Goal: Navigation & Orientation: Find specific page/section

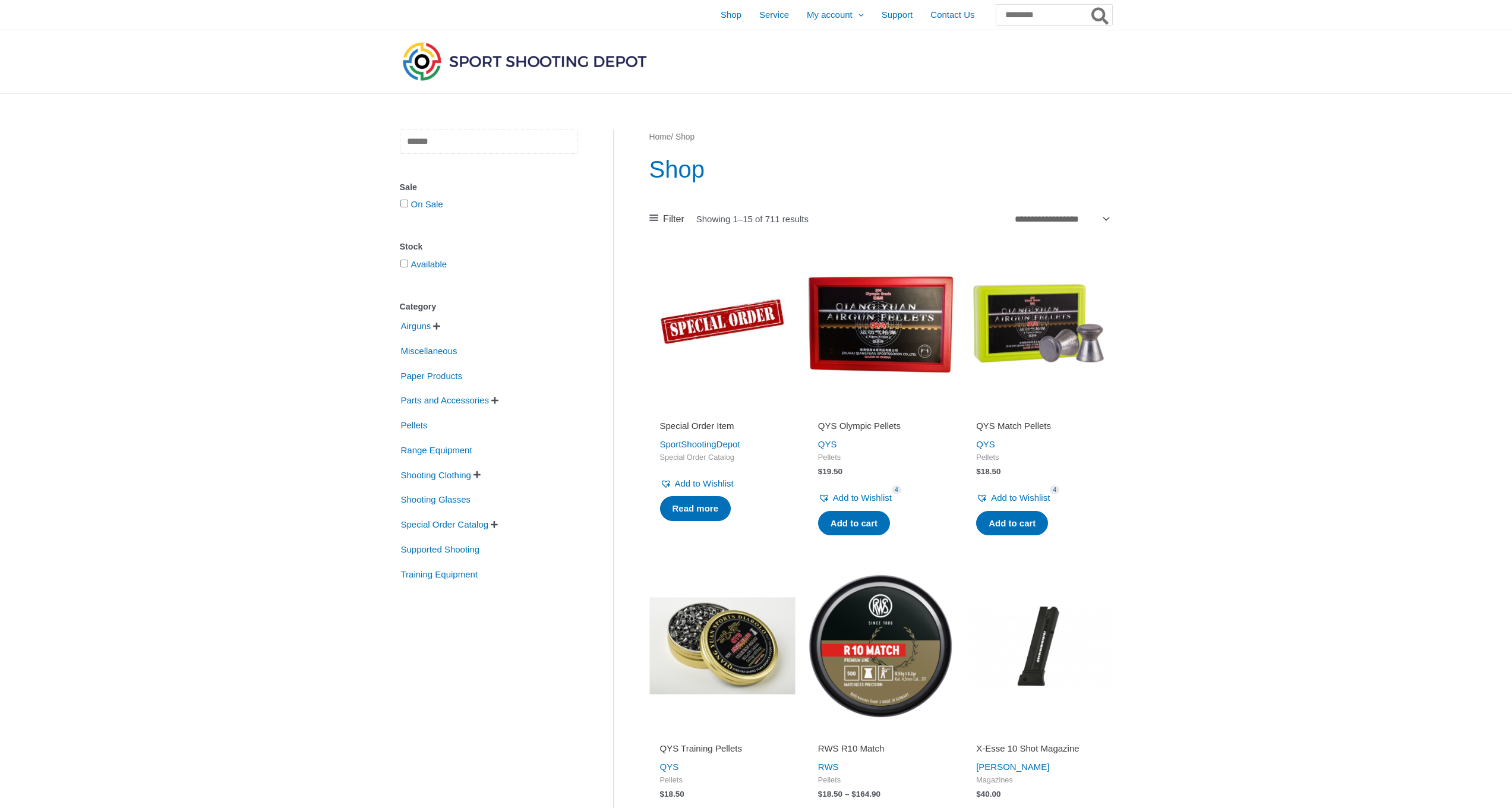
click at [456, 144] on input "text" at bounding box center [489, 141] width 177 height 24
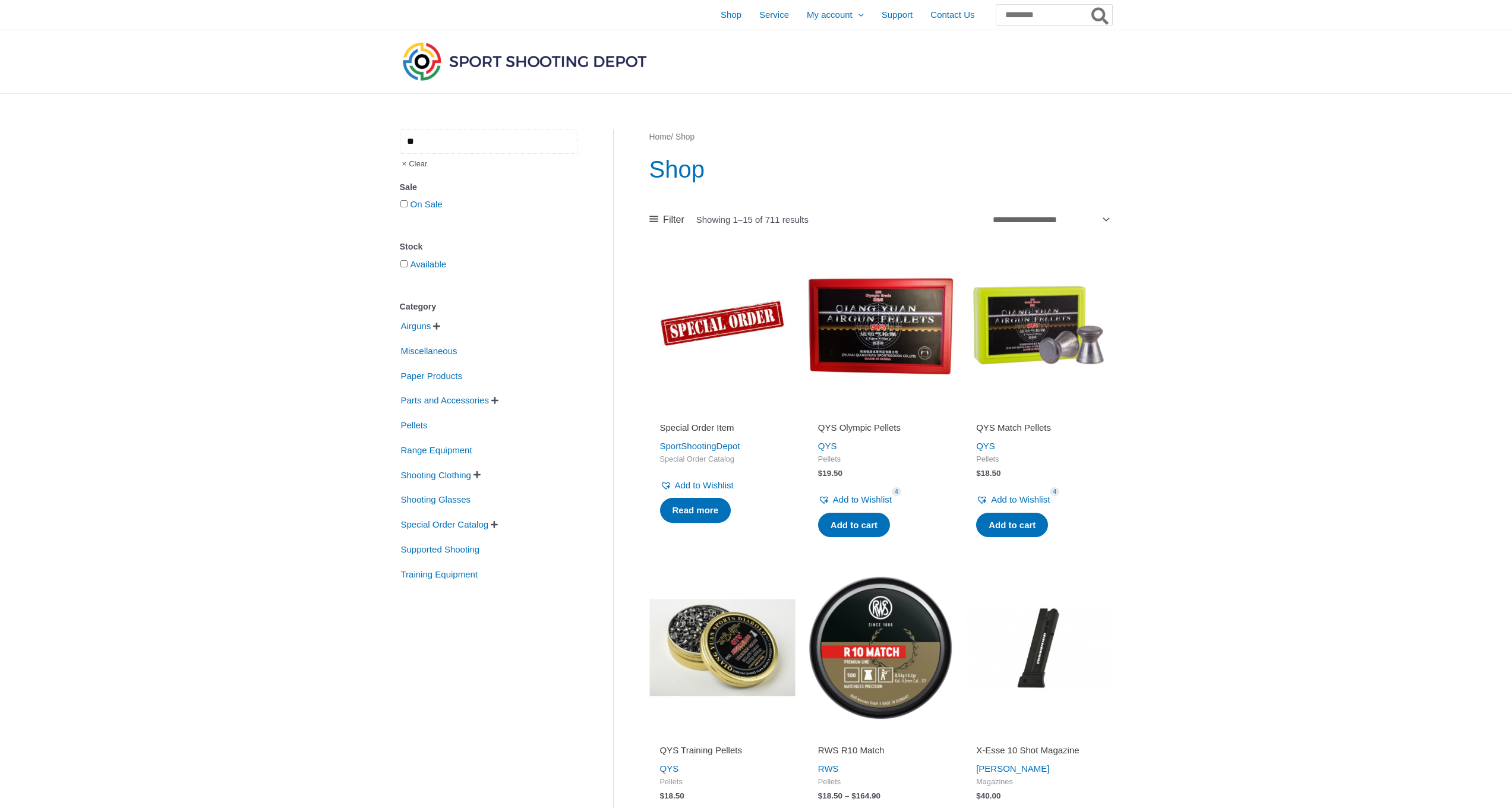
type input "*"
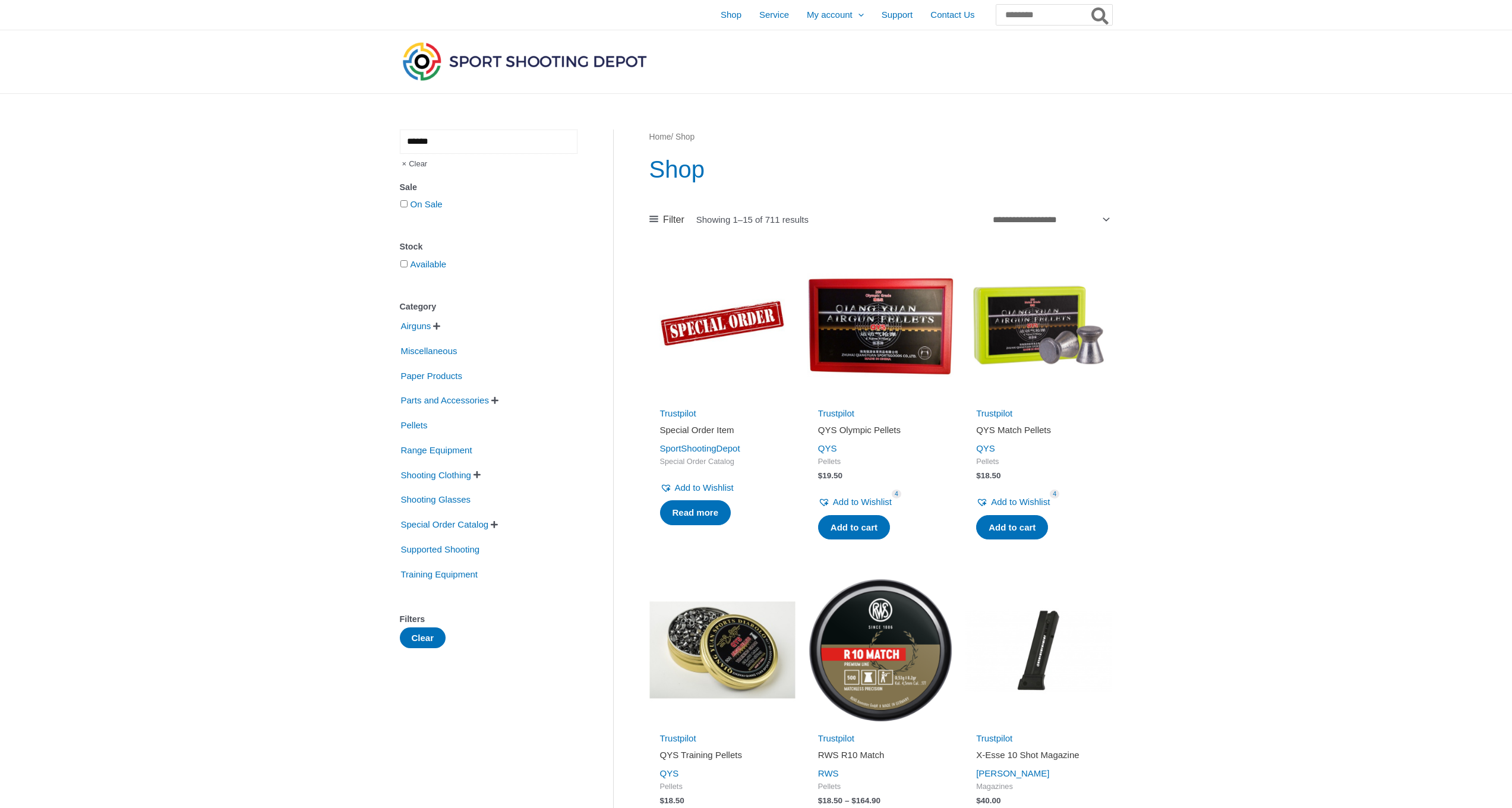
type input "******"
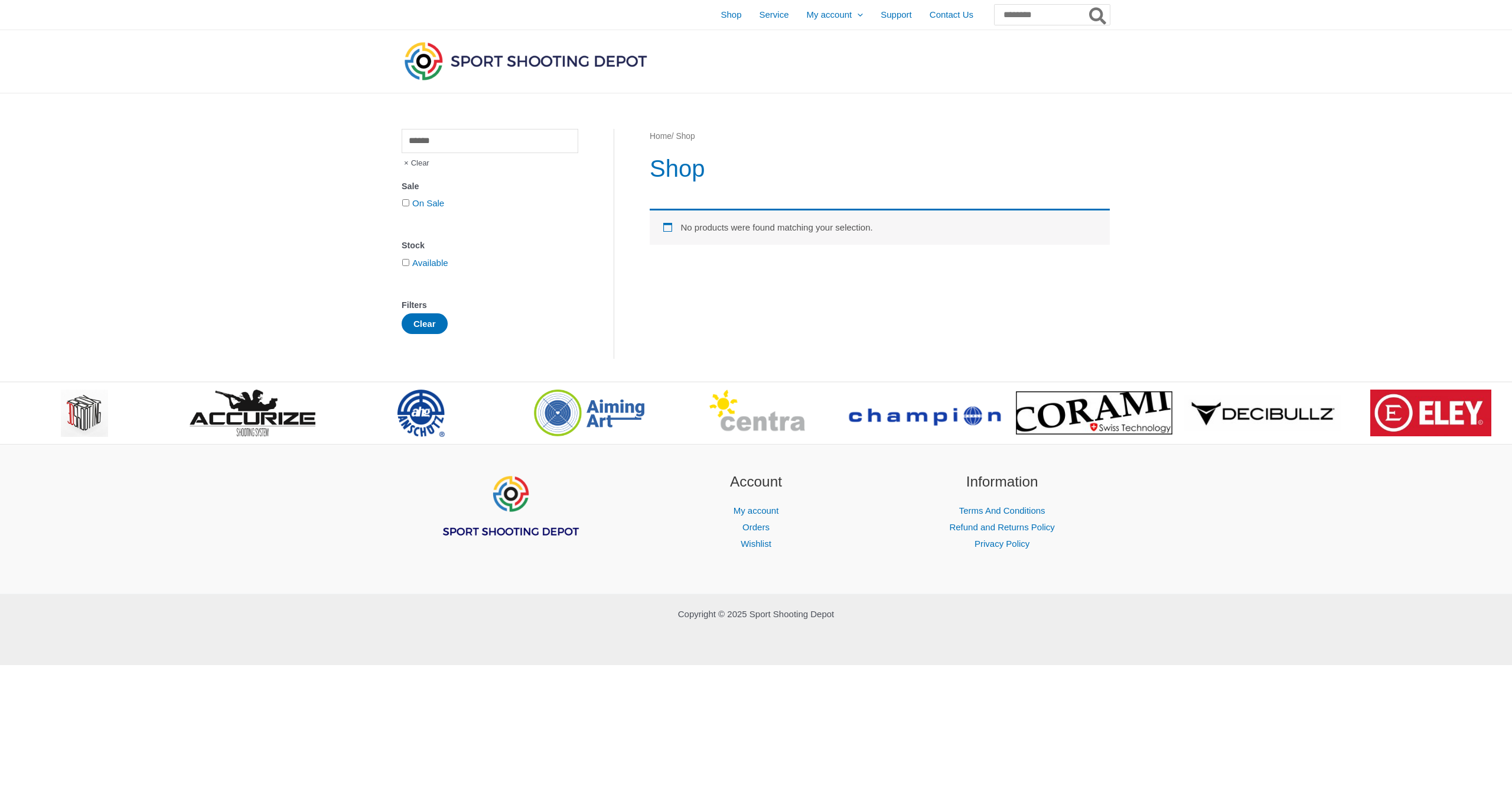
click at [406, 166] on span "Clear" at bounding box center [416, 163] width 27 height 20
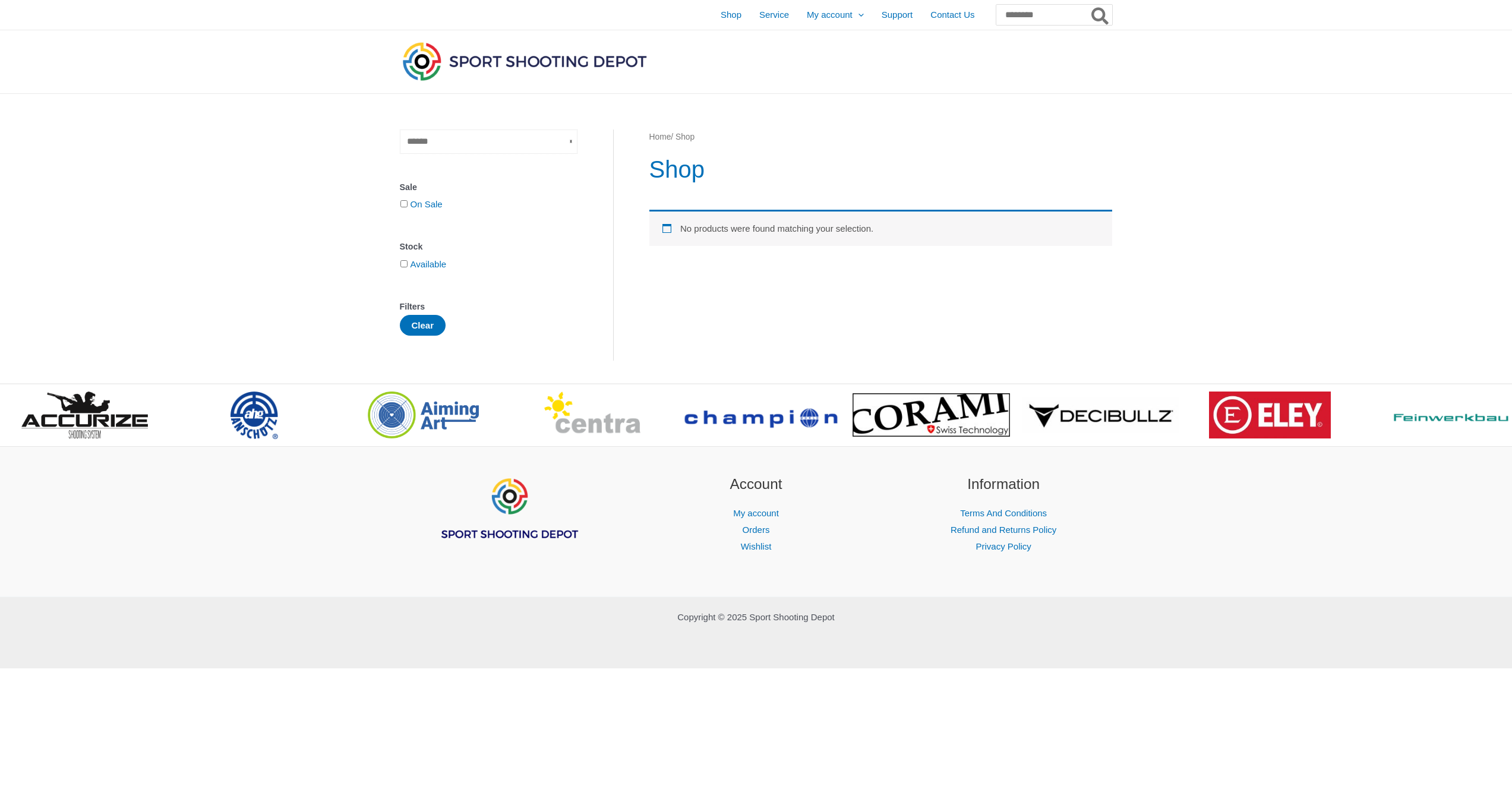
click at [433, 146] on input "text" at bounding box center [489, 141] width 177 height 24
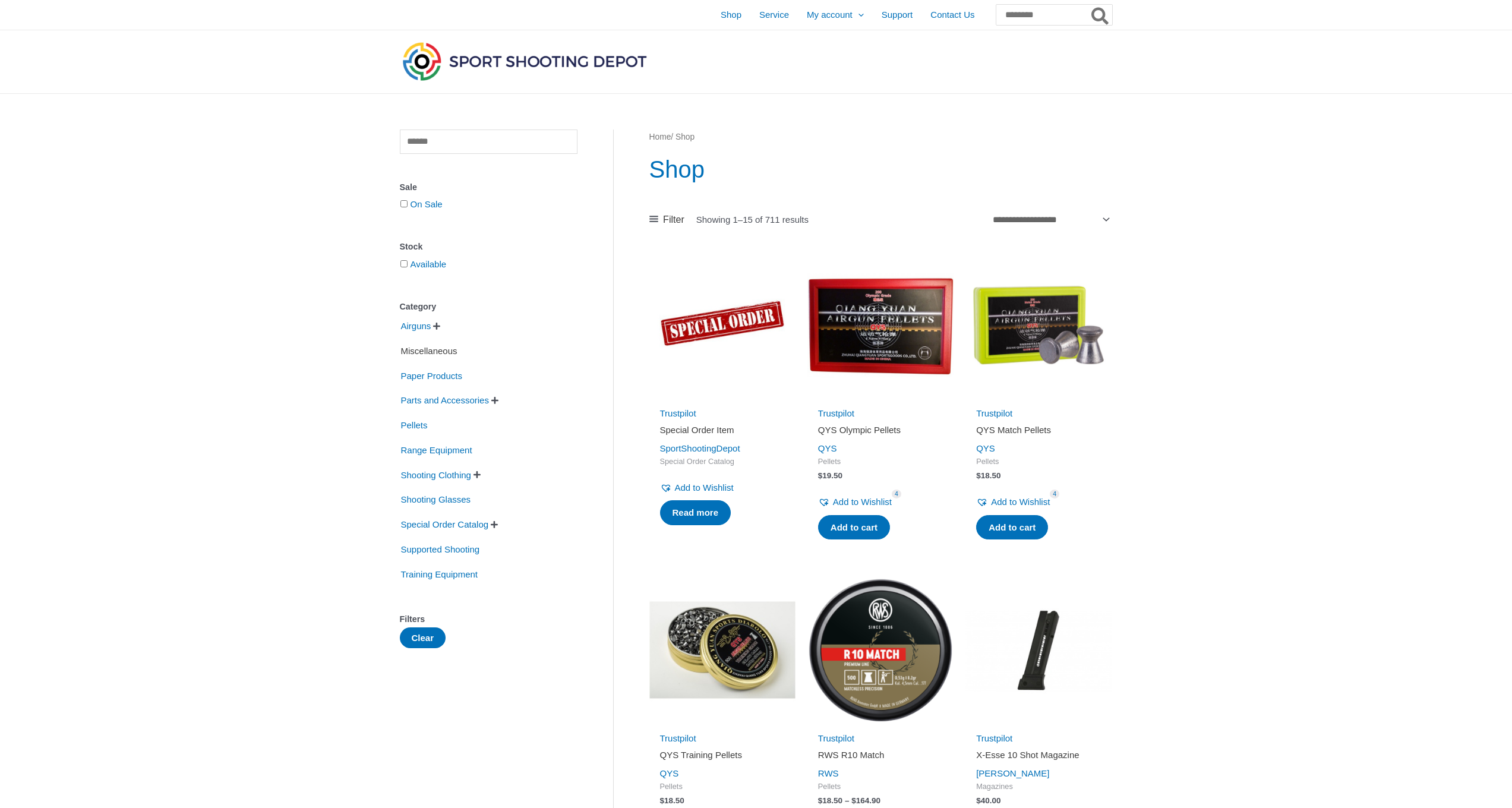
click at [442, 350] on span "Miscellaneous" at bounding box center [429, 350] width 59 height 20
